Goal: Find specific page/section: Find specific page/section

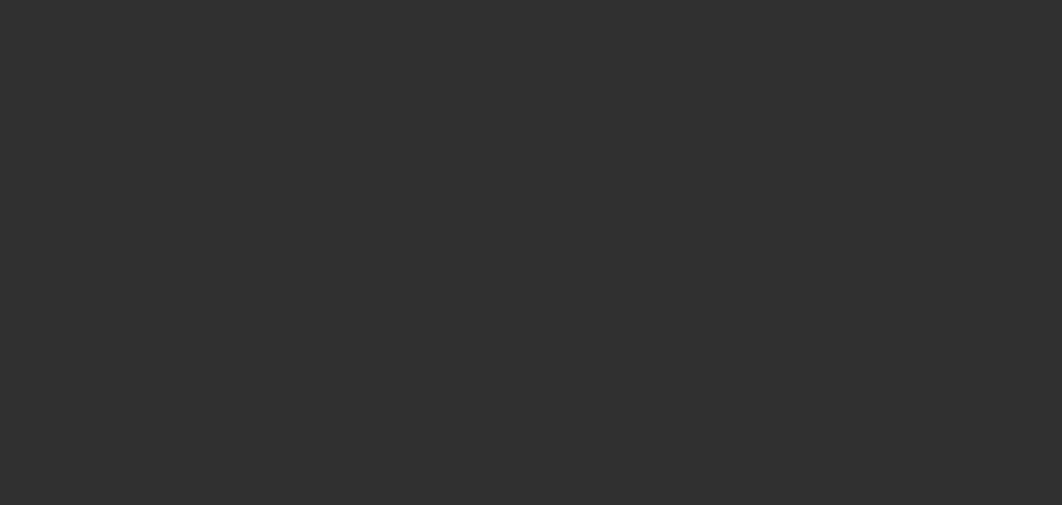
select select "10"
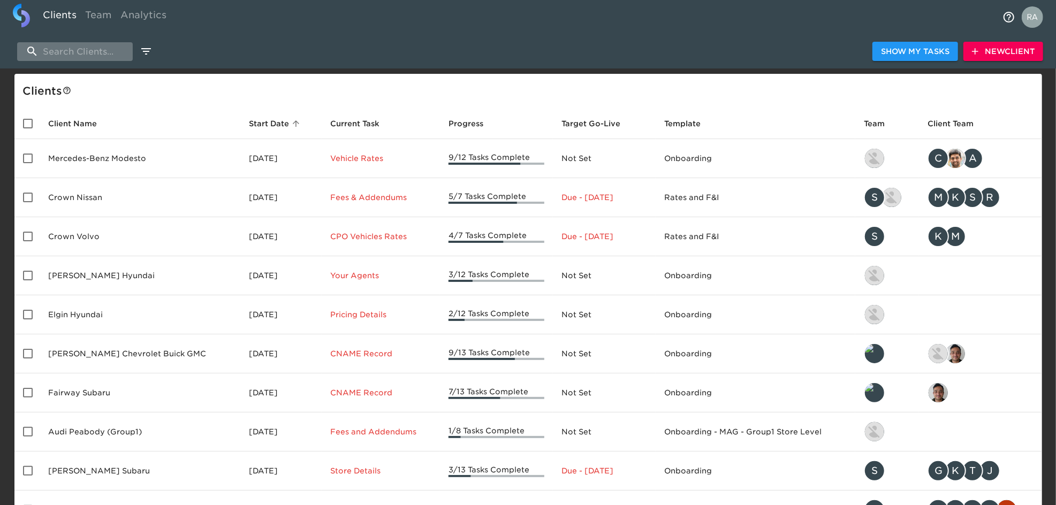
click at [62, 48] on input "search" at bounding box center [75, 51] width 116 height 19
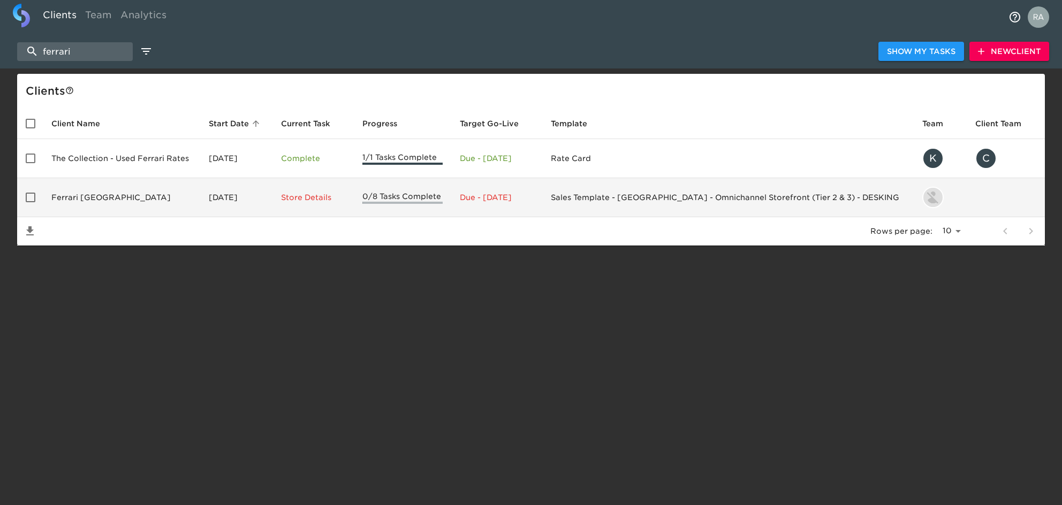
type input "ferrari"
click at [93, 201] on td "Ferrari [GEOGRAPHIC_DATA]" at bounding box center [121, 197] width 157 height 39
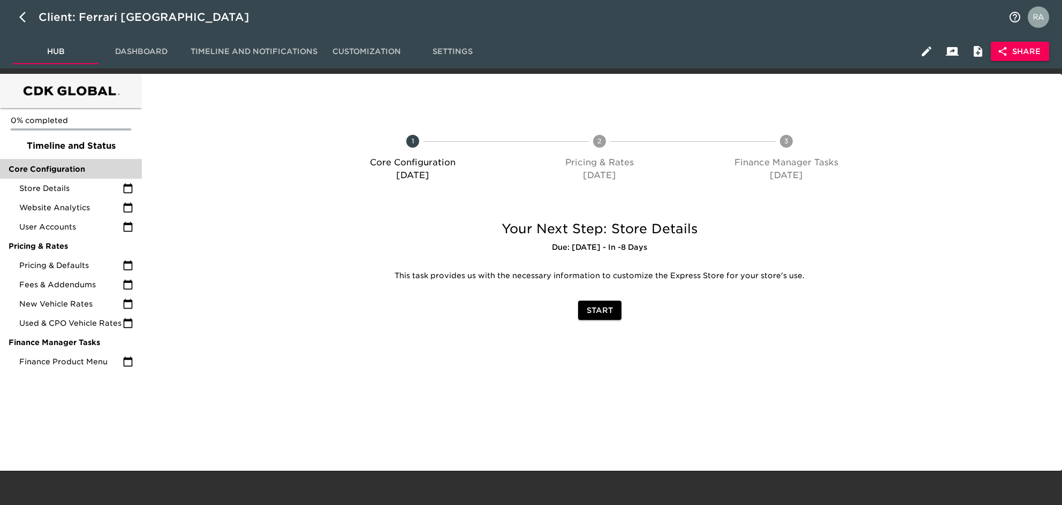
click at [69, 168] on span "Core Configuration" at bounding box center [71, 169] width 125 height 11
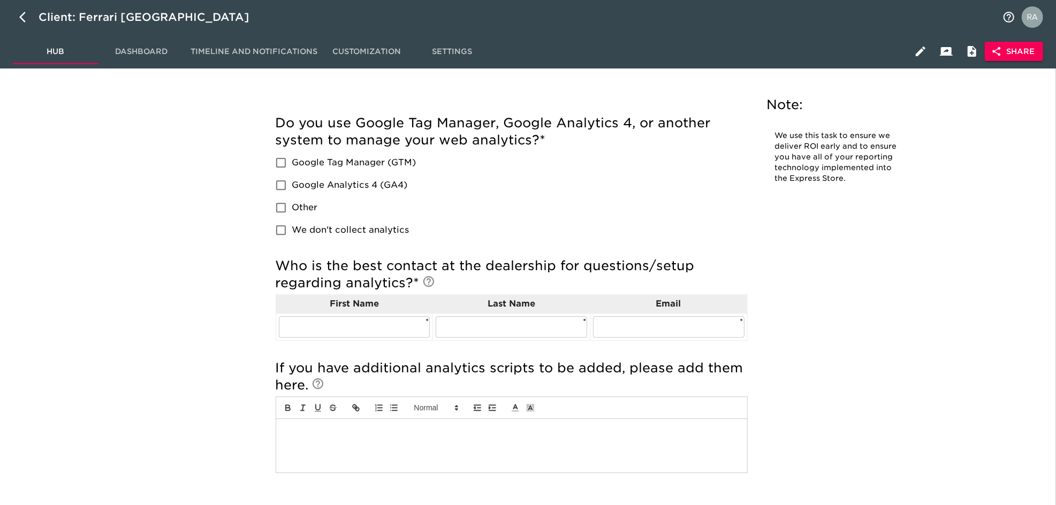
scroll to position [2283, 0]
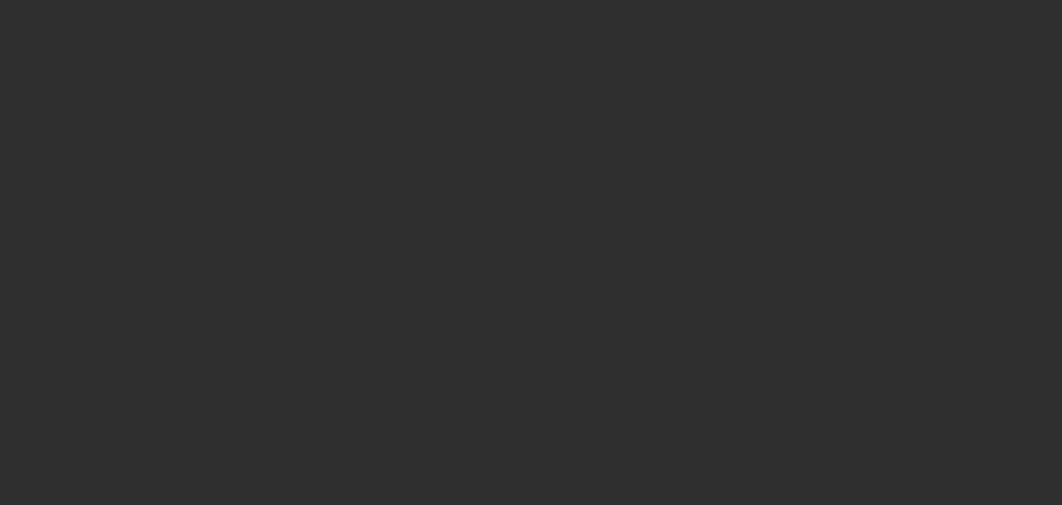
select select "10"
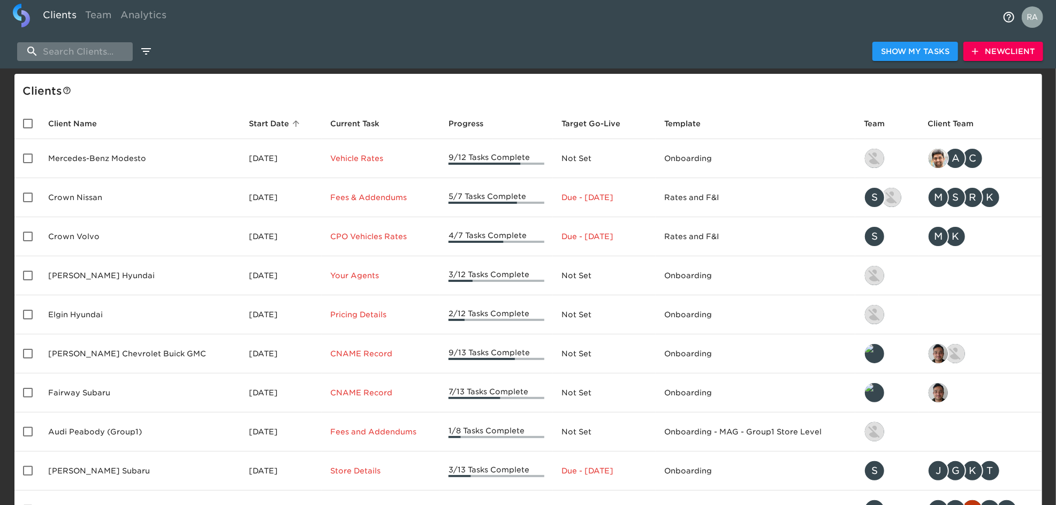
click at [118, 53] on input "search" at bounding box center [75, 51] width 116 height 19
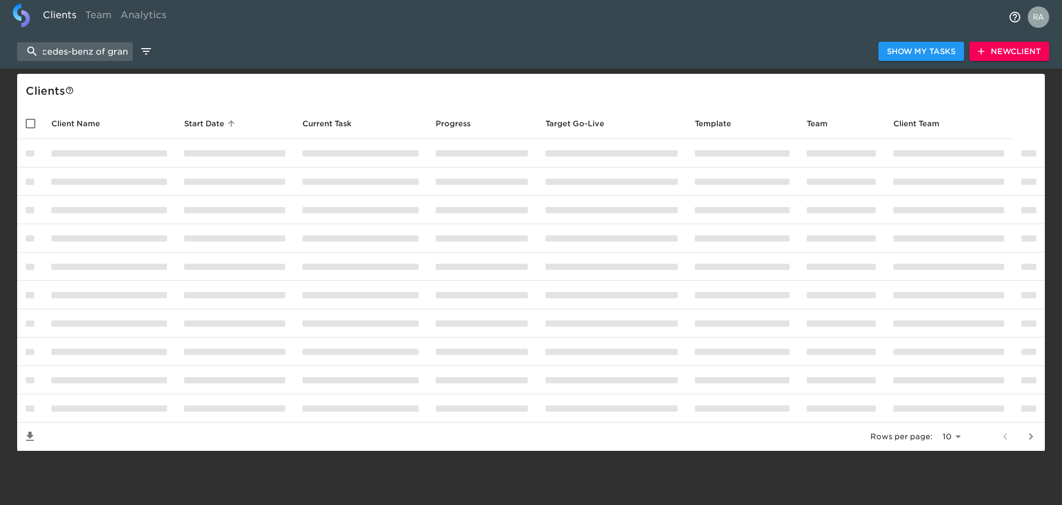
scroll to position [0, 25]
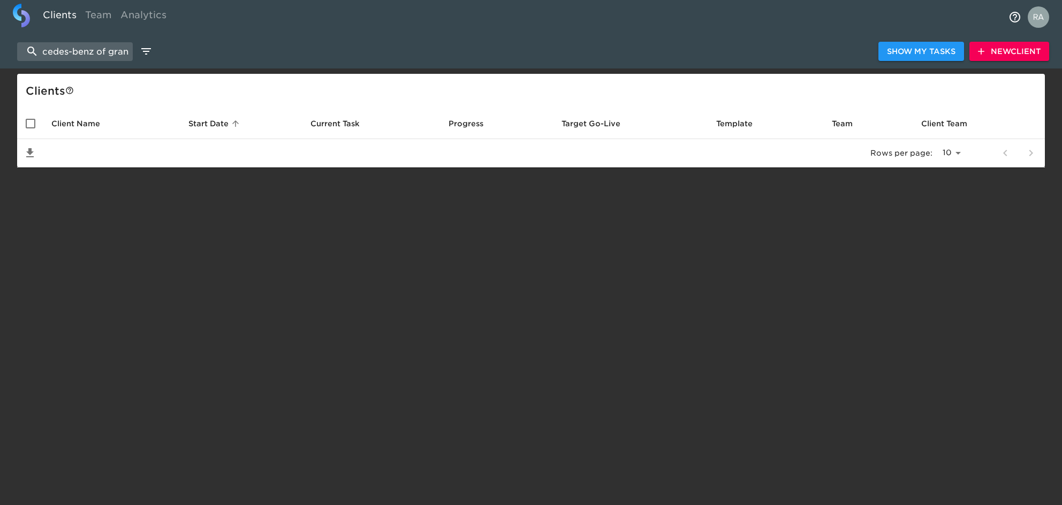
scroll to position [0, 19]
type input "m"
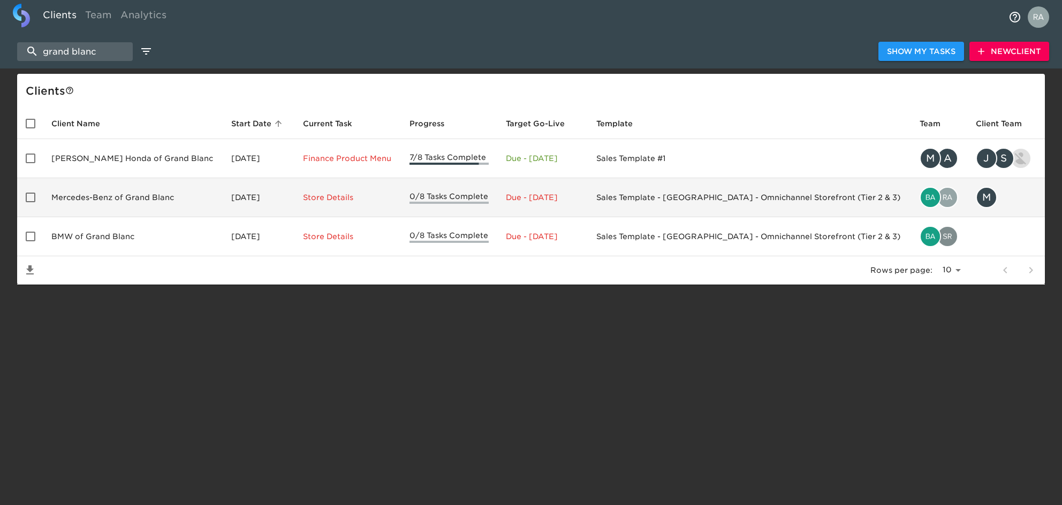
type input "grand blanc"
click at [131, 194] on td "Mercedes-Benz of Grand Blanc" at bounding box center [133, 197] width 180 height 39
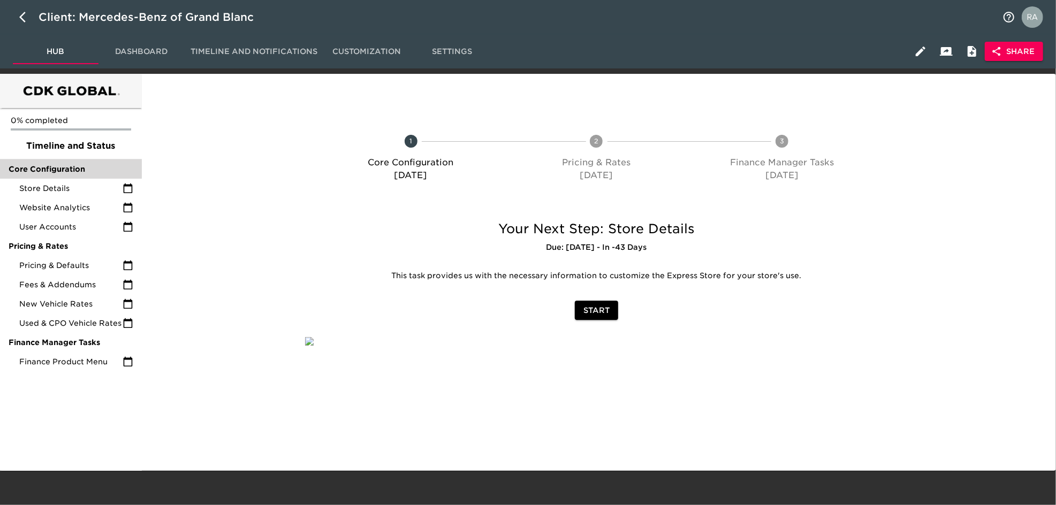
click at [56, 166] on span "Core Configuration" at bounding box center [71, 169] width 125 height 11
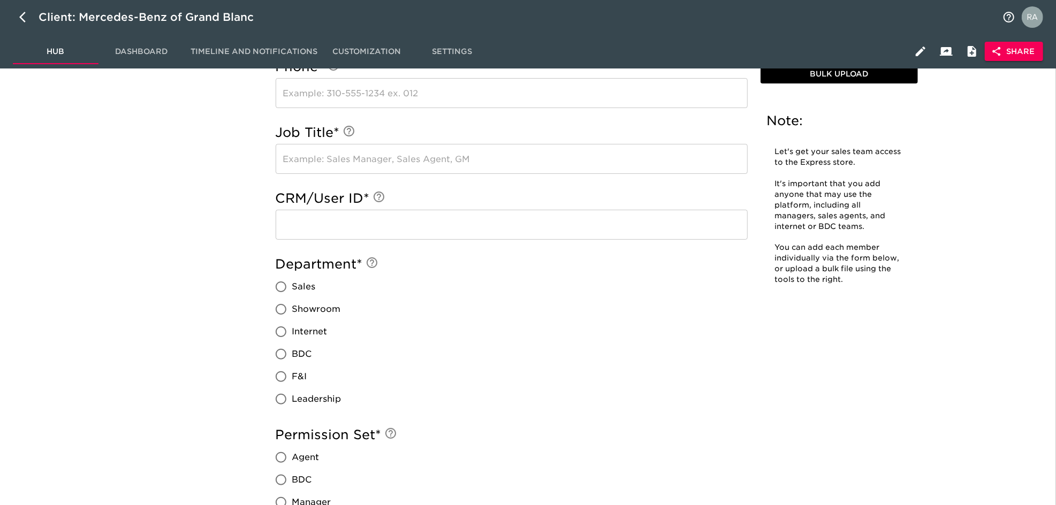
scroll to position [2901, 0]
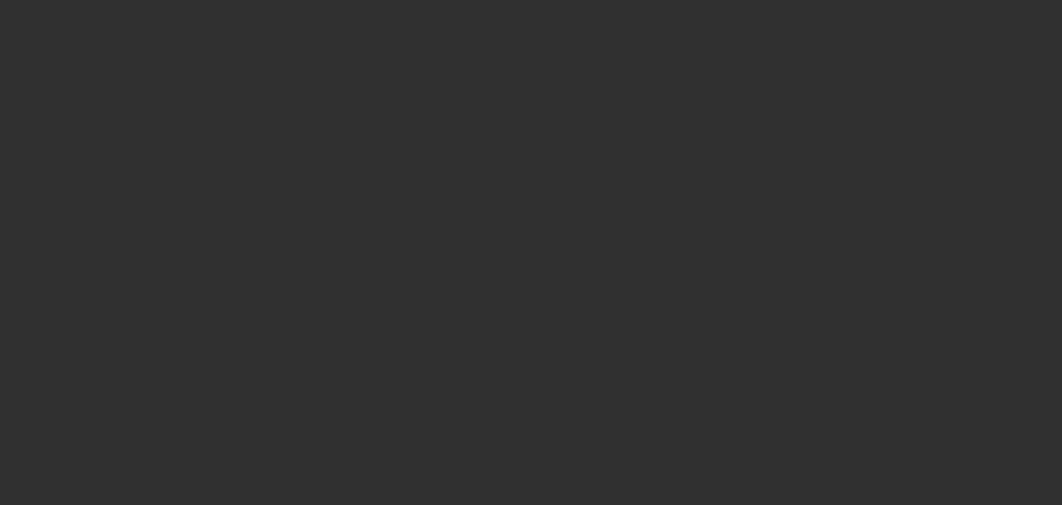
select select "10"
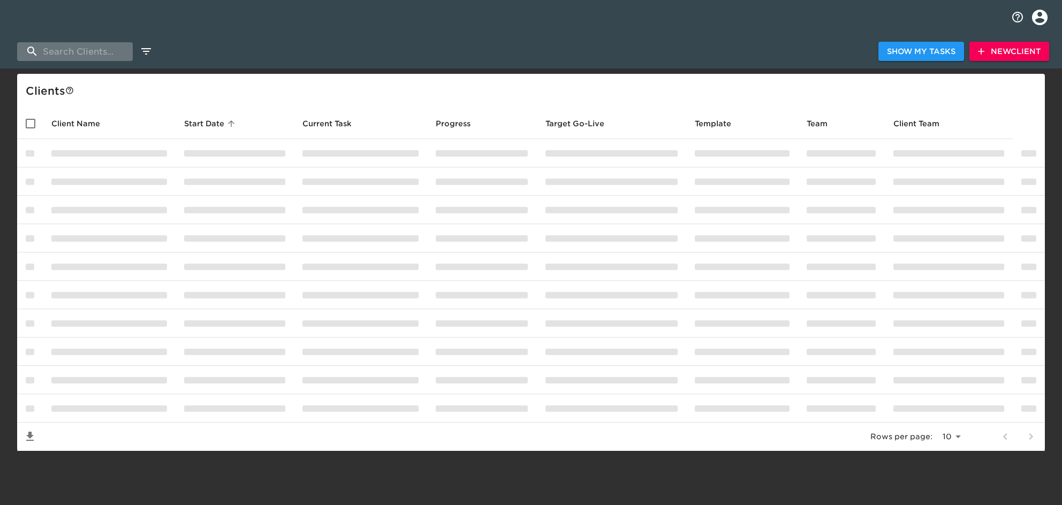
click at [108, 58] on input "search" at bounding box center [75, 51] width 116 height 19
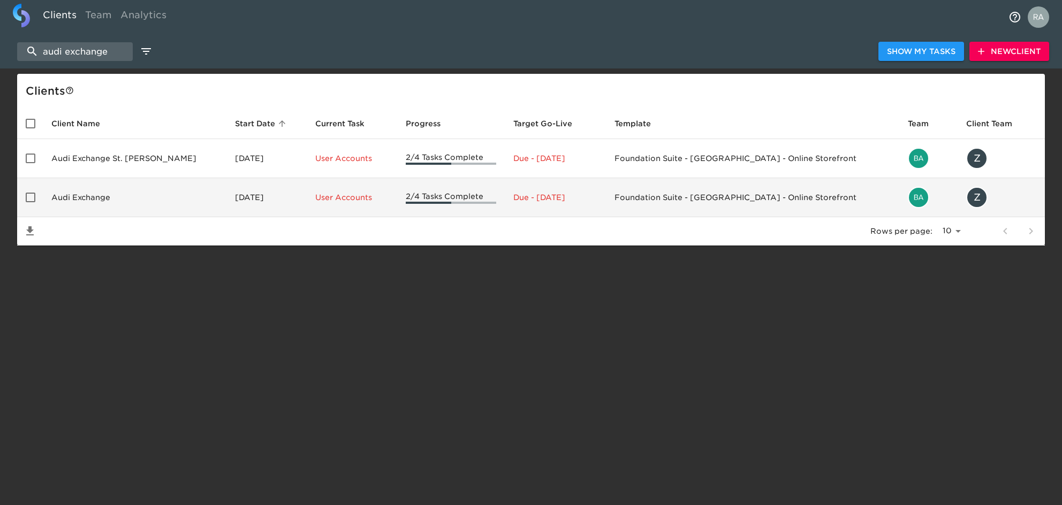
type input "audi exchange"
click at [110, 201] on td "Audi Exchange" at bounding box center [135, 197] width 184 height 39
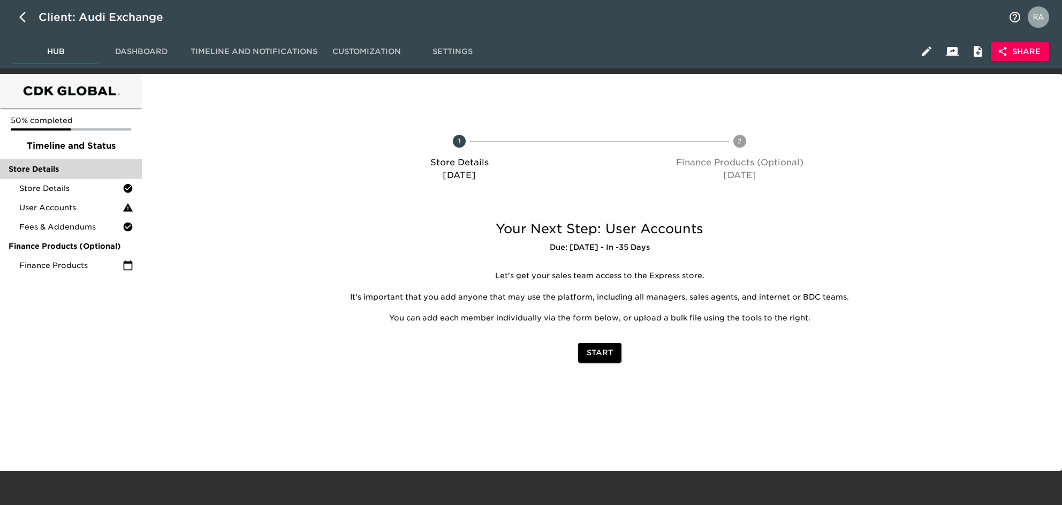
click at [49, 169] on span "Store Details" at bounding box center [71, 169] width 125 height 11
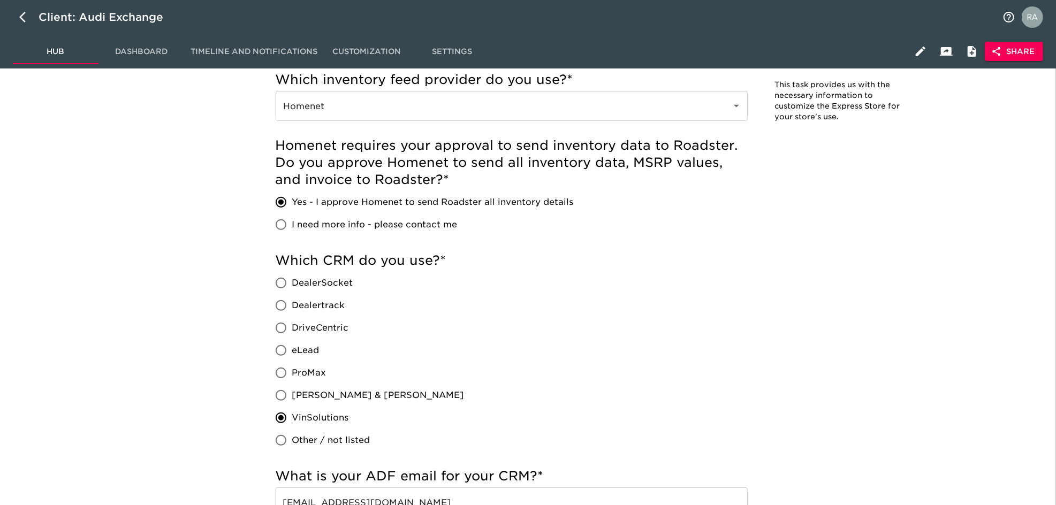
scroll to position [428, 0]
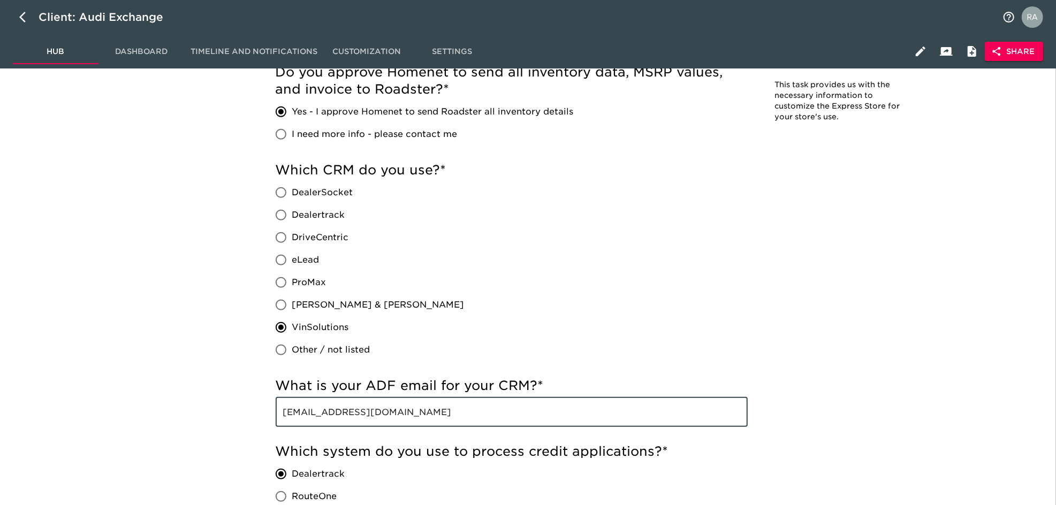
drag, startPoint x: 478, startPoint y: 406, endPoint x: 277, endPoint y: 399, distance: 201.4
click at [279, 400] on input "[EMAIL_ADDRESS][DOMAIN_NAME]" at bounding box center [512, 412] width 472 height 30
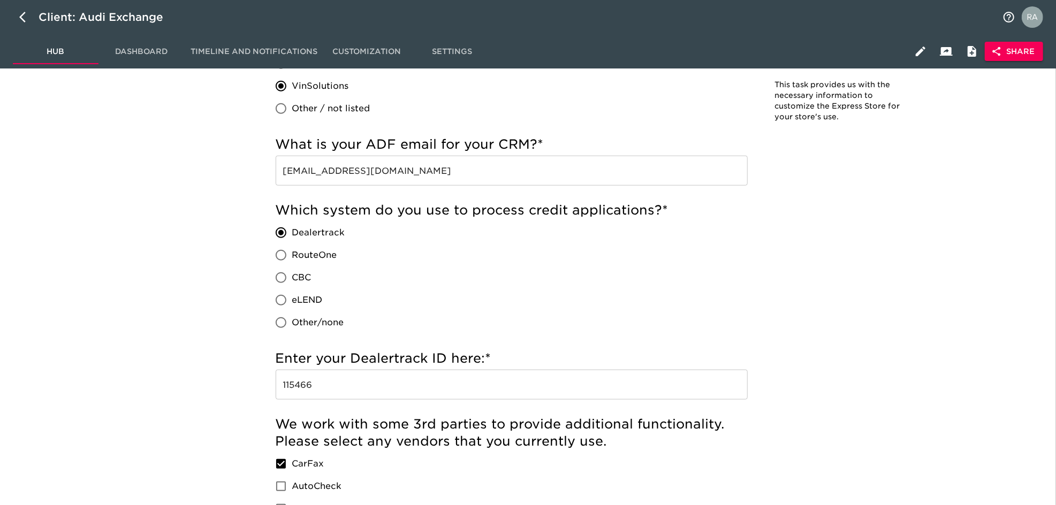
scroll to position [713, 0]
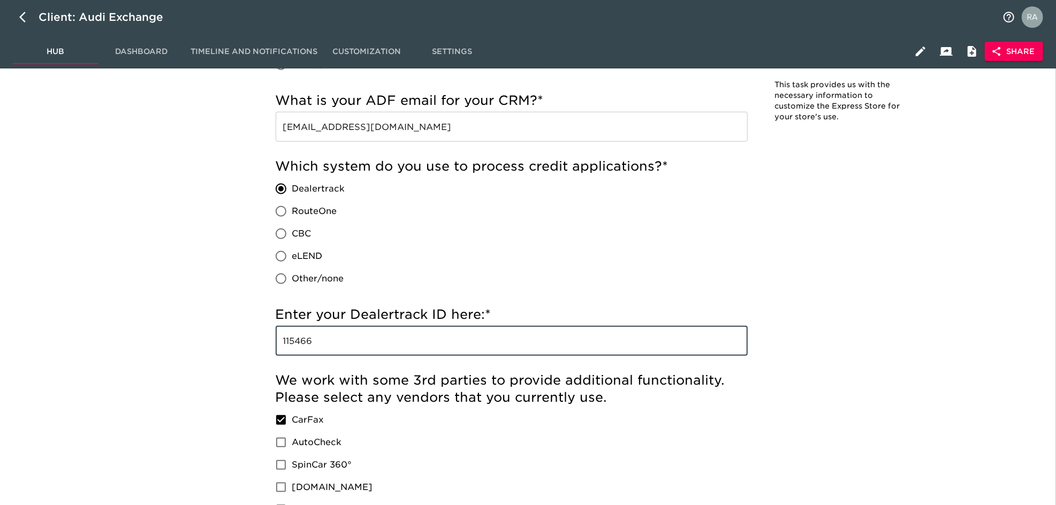
drag, startPoint x: 319, startPoint y: 340, endPoint x: 240, endPoint y: 339, distance: 79.2
click at [240, 339] on div "Store Details - Complete! Note: This task provides us with the necessary inform…" at bounding box center [596, 343] width 906 height 1953
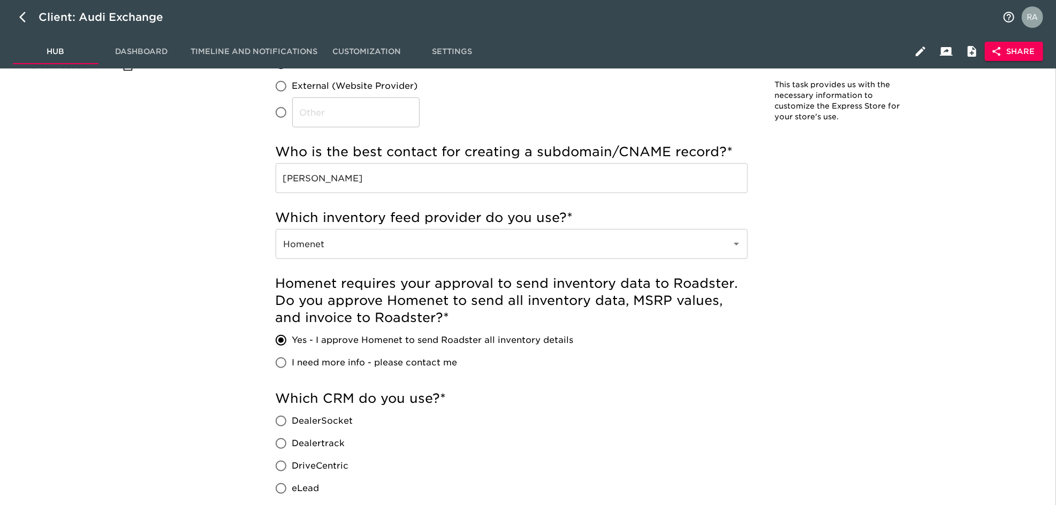
scroll to position [141, 0]
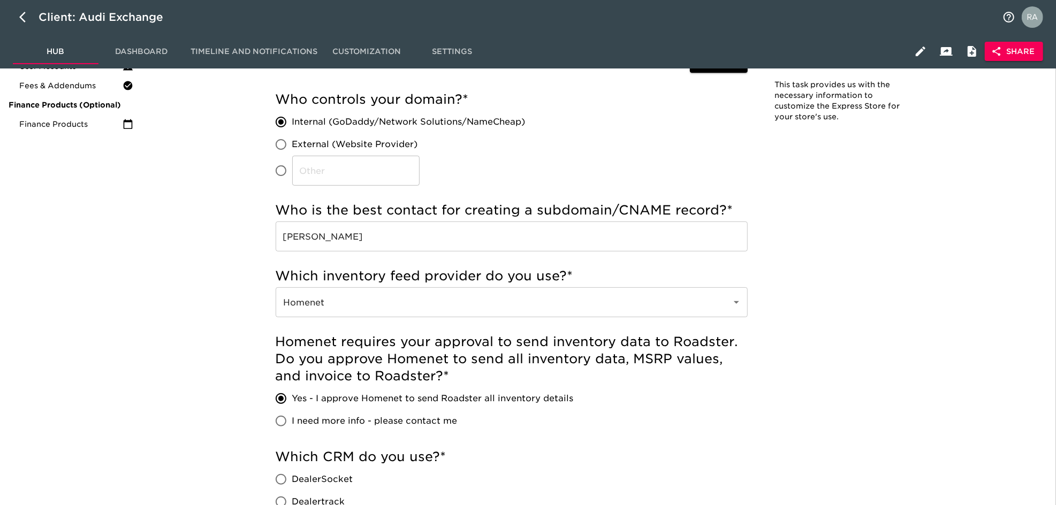
click at [15, 5] on div "Client: Audi Exchange" at bounding box center [528, 17] width 1056 height 34
click at [20, 17] on icon "button" at bounding box center [22, 17] width 6 height 11
select select "10"
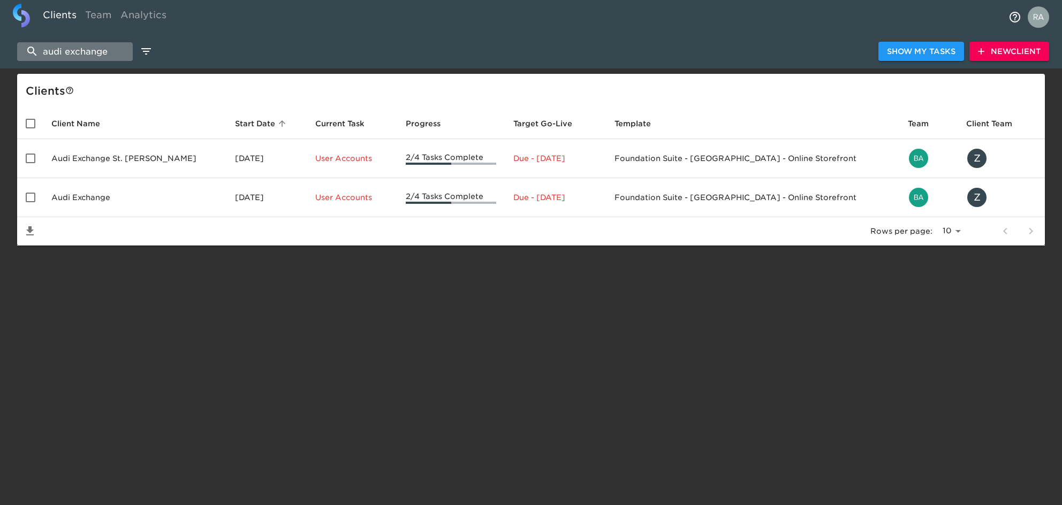
click at [98, 56] on input "audi exchange" at bounding box center [75, 51] width 116 height 19
drag, startPoint x: 108, startPoint y: 54, endPoint x: -4, endPoint y: 49, distance: 112.5
click at [0, 49] on html "Clients Team Analytics audi exchange Show My Tasks New Client Client s Client N…" at bounding box center [531, 140] width 1062 height 280
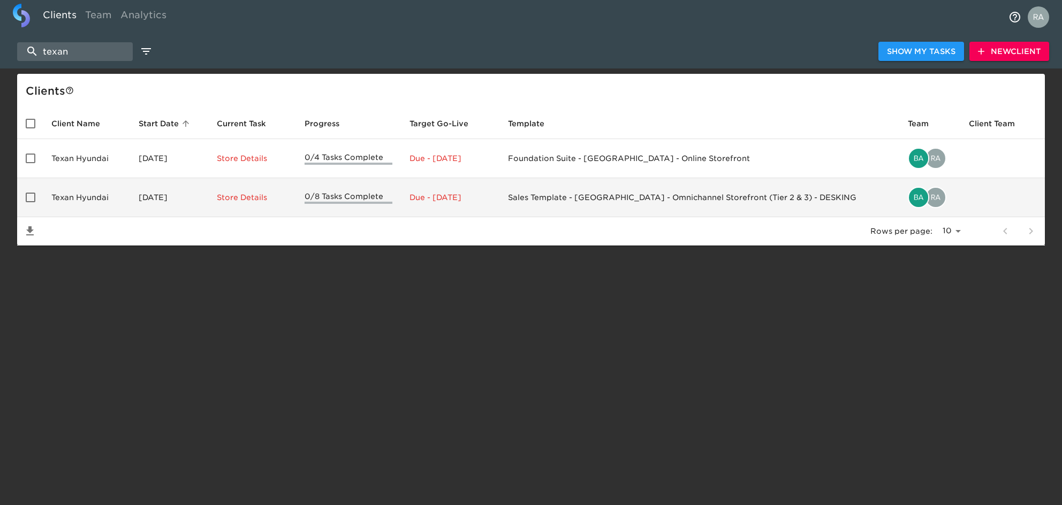
type input "texan"
click at [103, 192] on td "Texan Hyundai" at bounding box center [86, 197] width 87 height 39
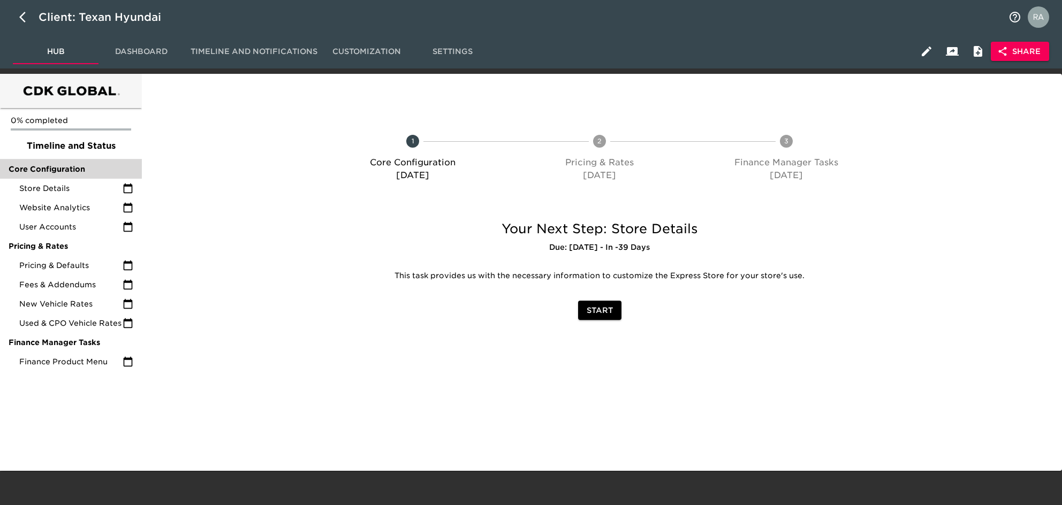
click at [82, 176] on div "Core Configuration" at bounding box center [71, 168] width 142 height 19
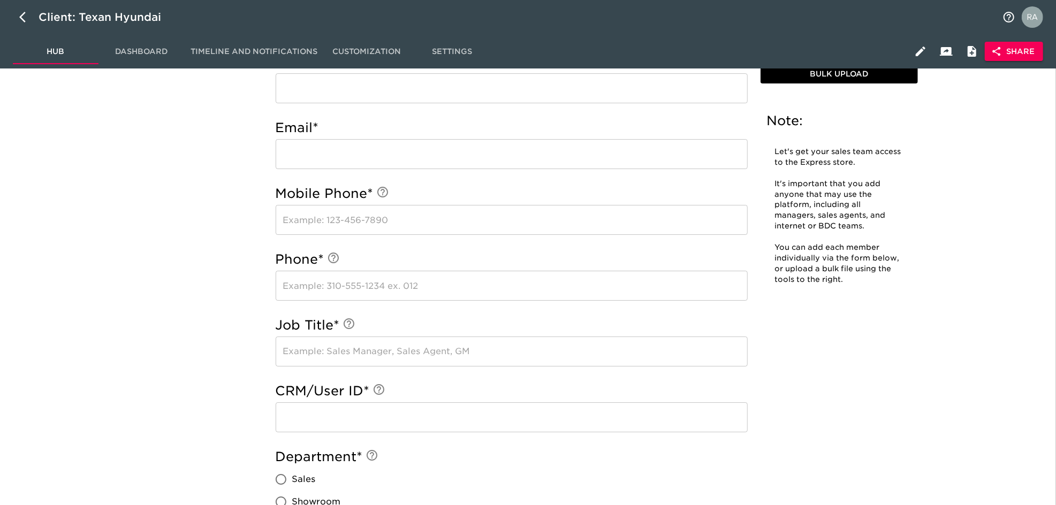
scroll to position [2854, 0]
